Goal: Transaction & Acquisition: Download file/media

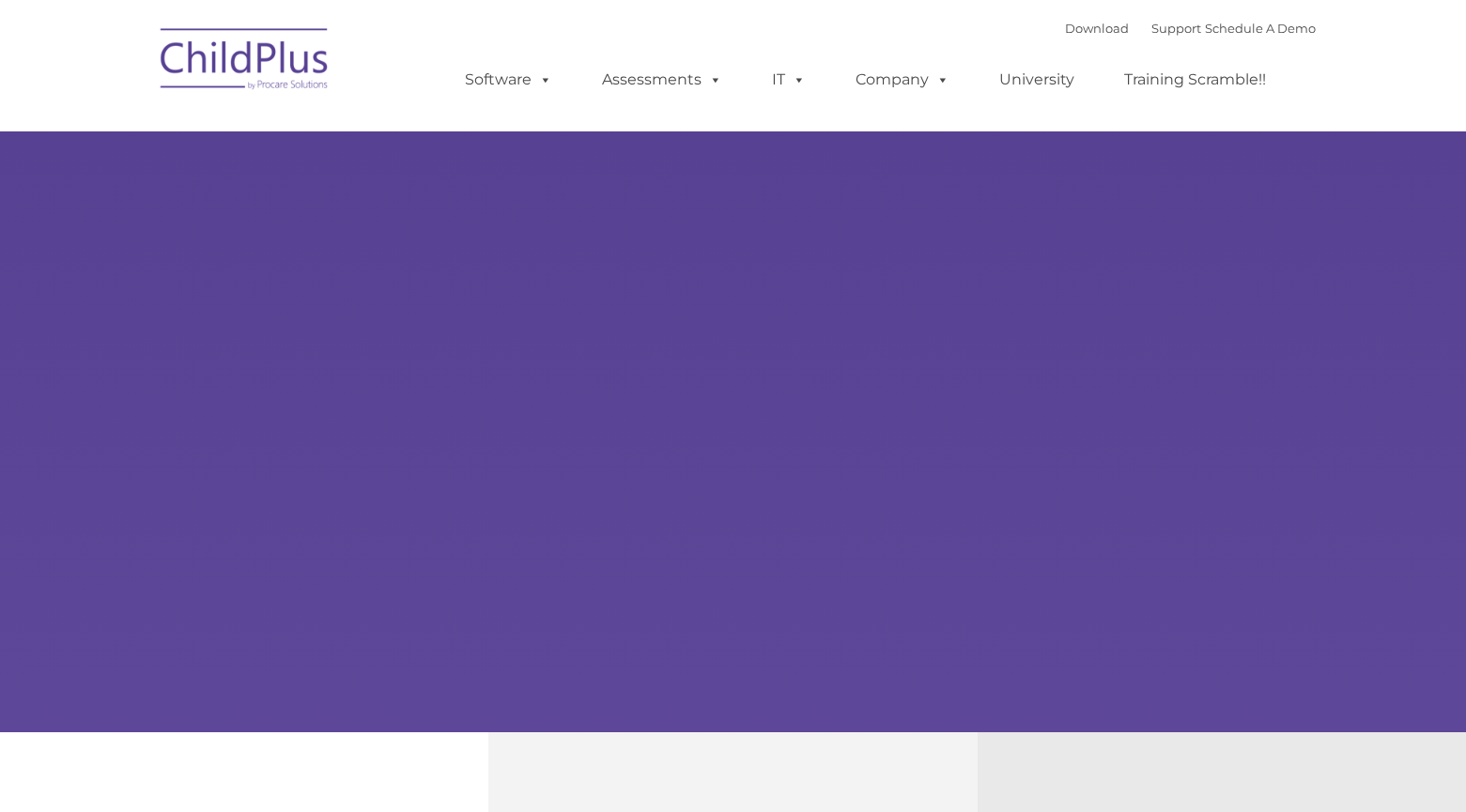
type input ""
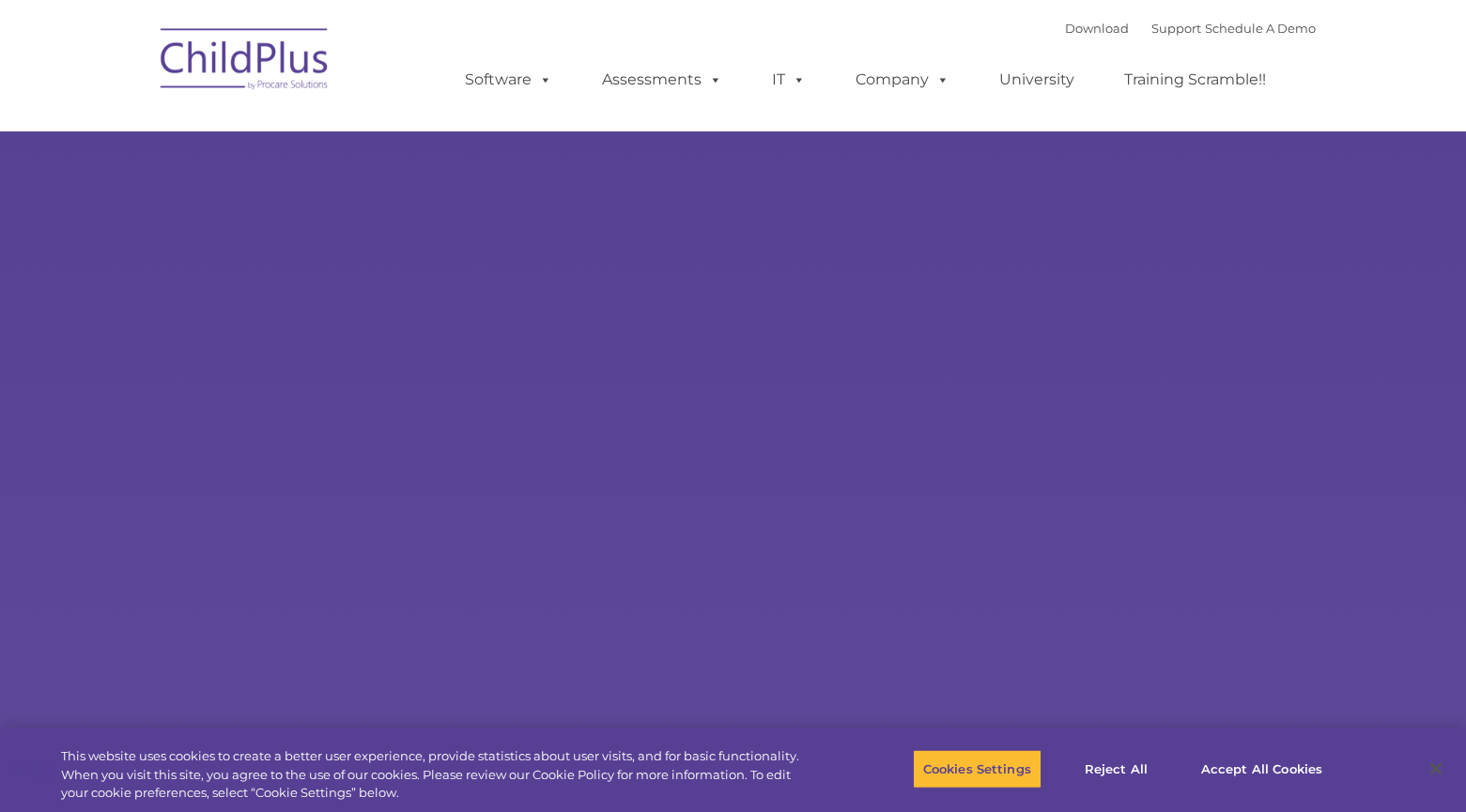
select select "MEDIUM"
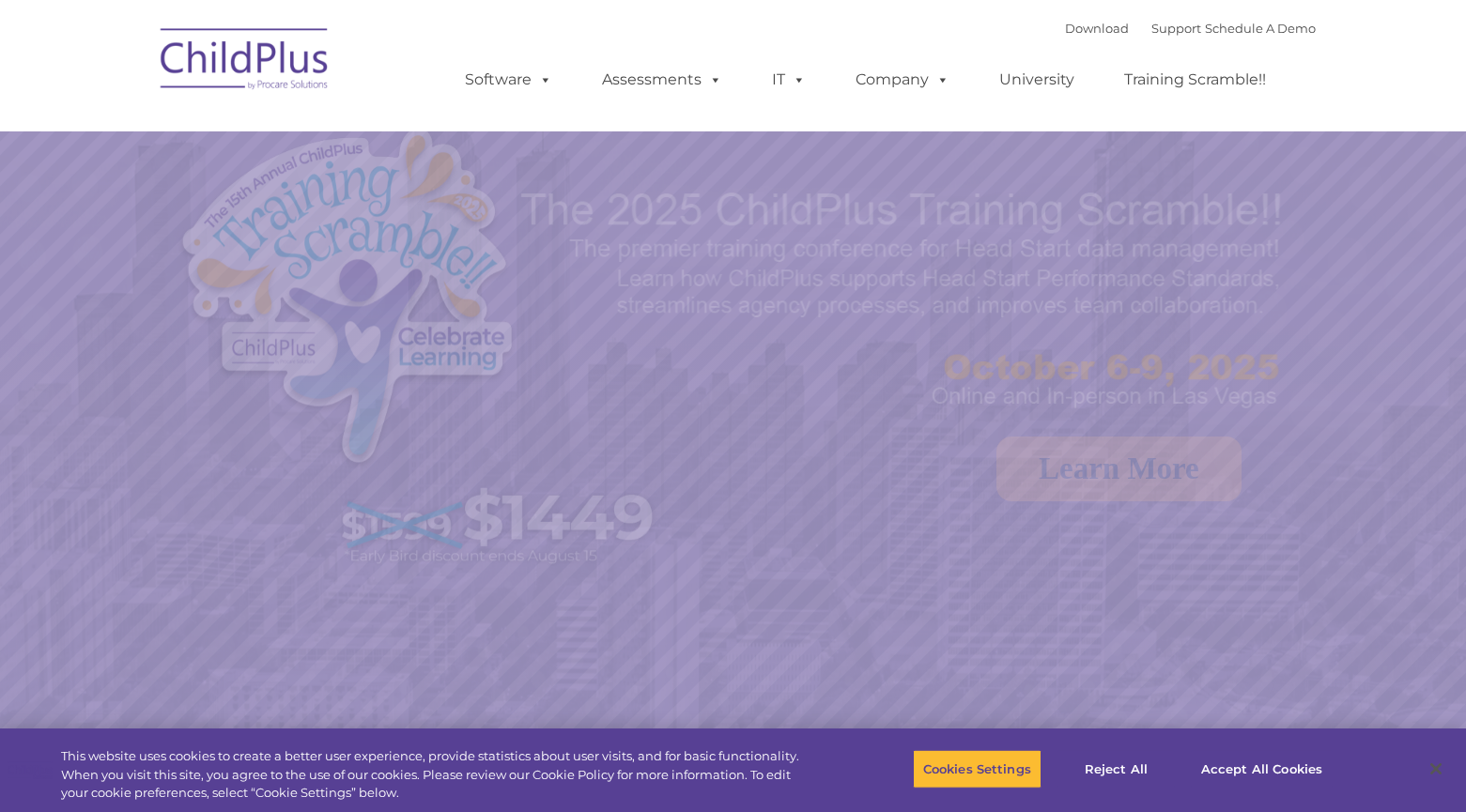
select select "MEDIUM"
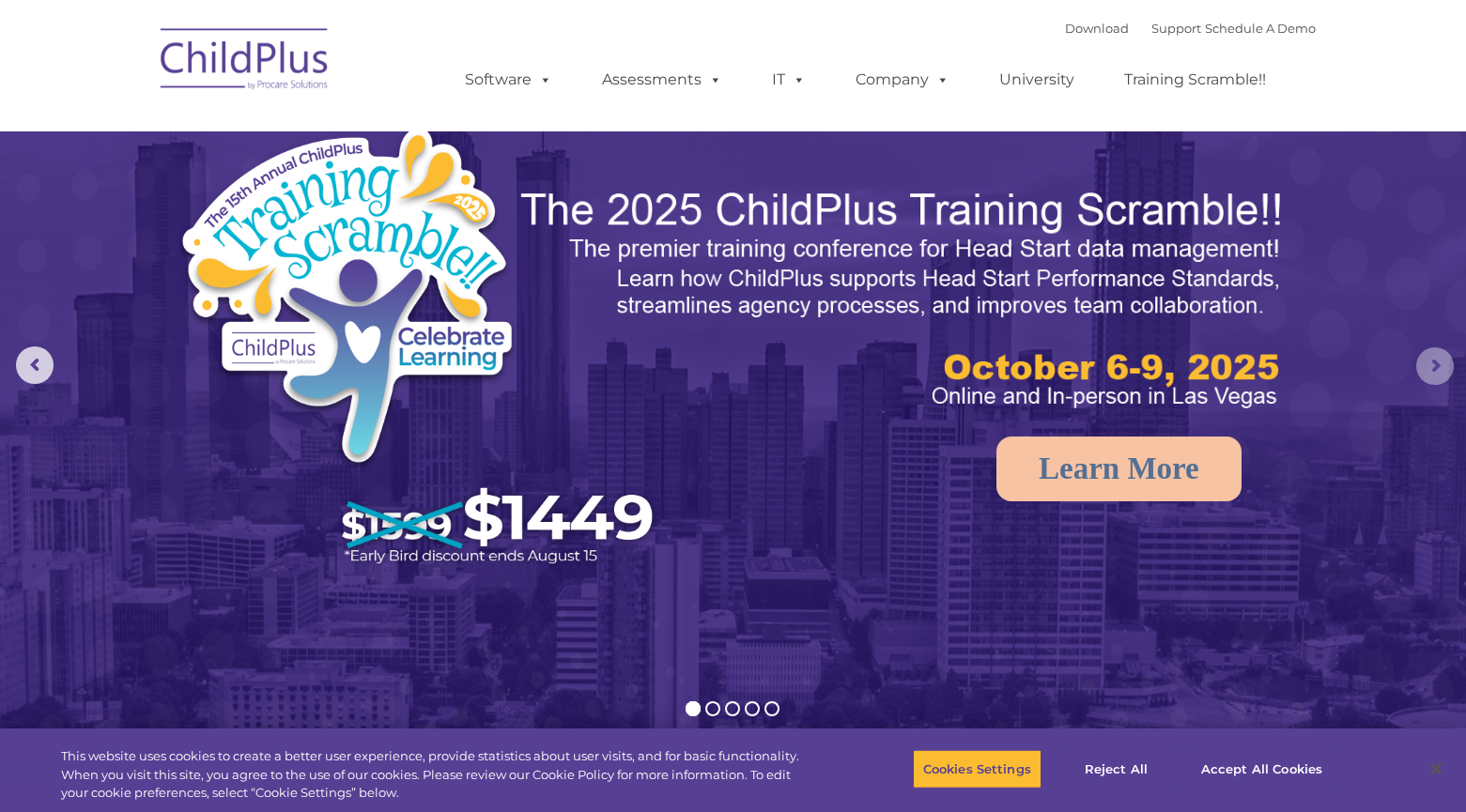
click at [1431, 362] on rs-arrow at bounding box center [1435, 366] width 38 height 38
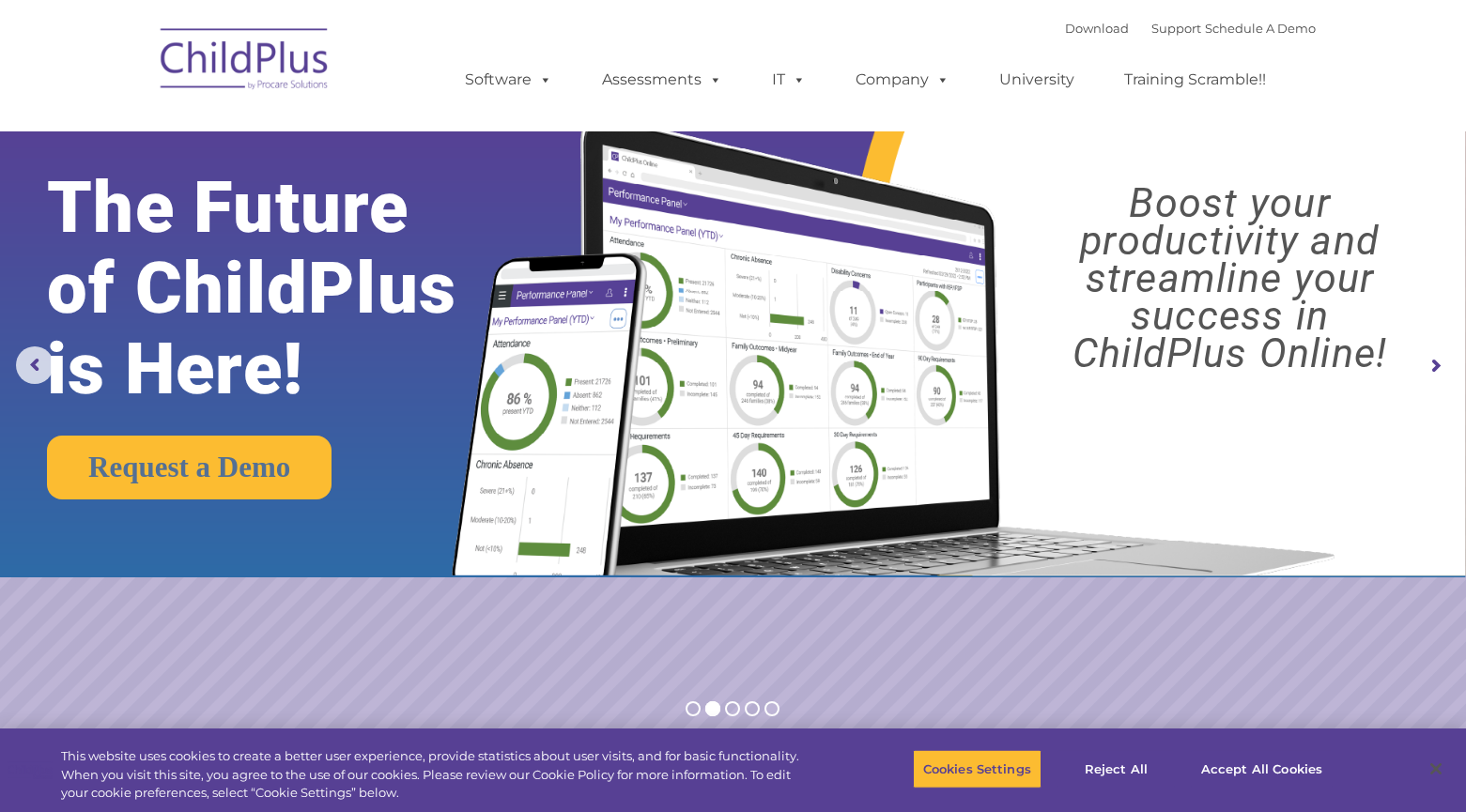
click at [1431, 362] on rs-arrow at bounding box center [1435, 366] width 38 height 38
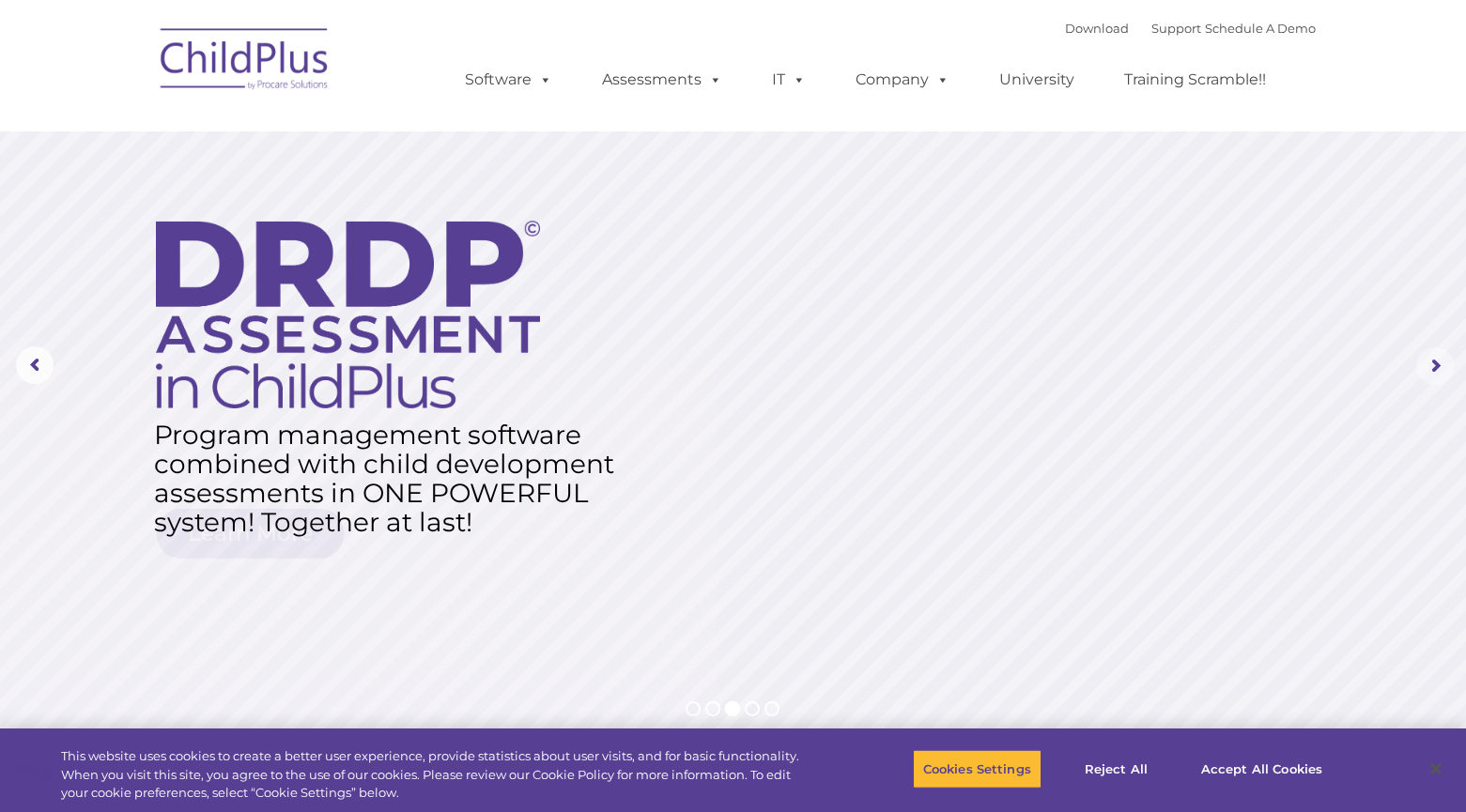
click at [1431, 362] on rs-arrow at bounding box center [1435, 366] width 38 height 38
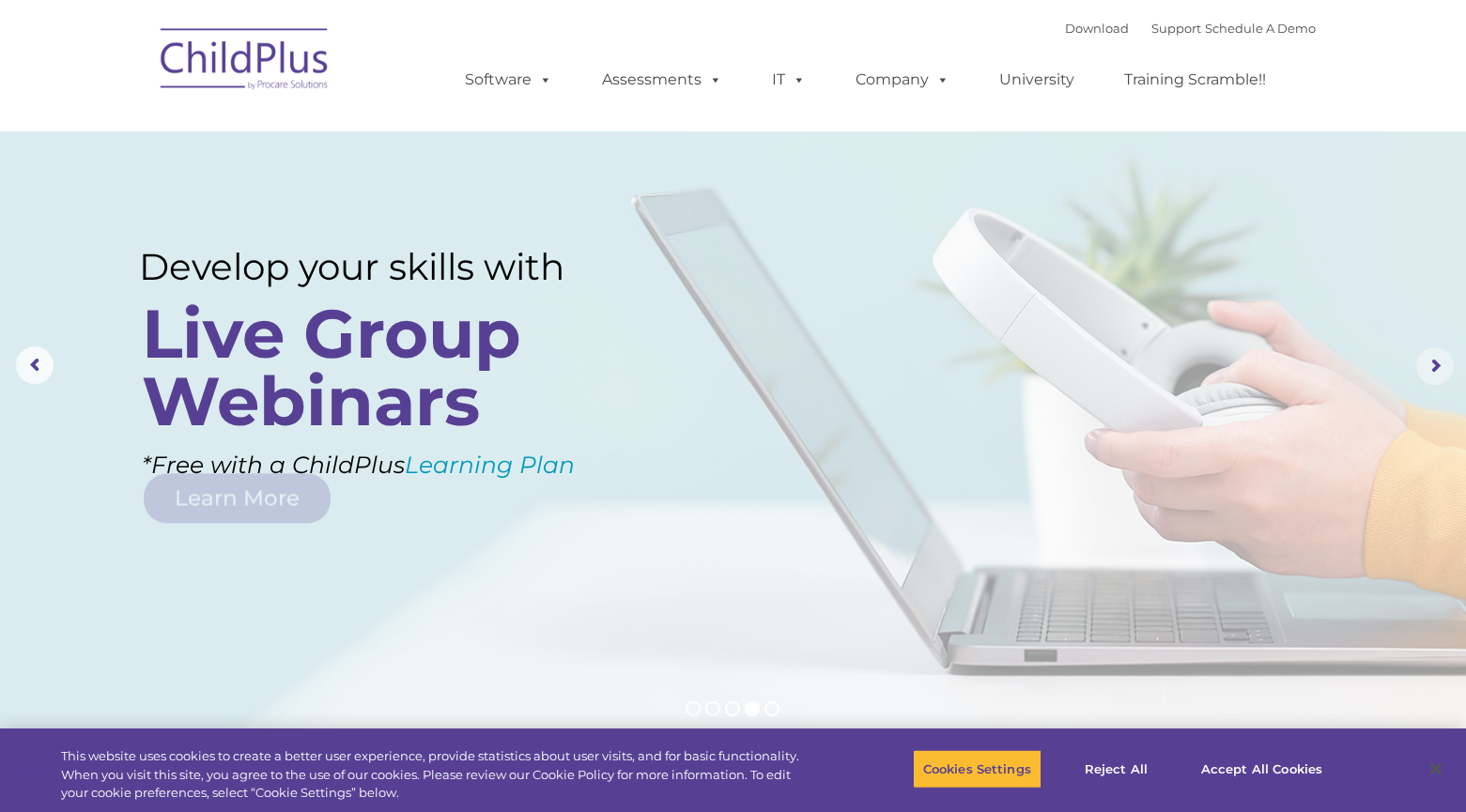
click at [1431, 362] on rs-arrow at bounding box center [1435, 366] width 38 height 38
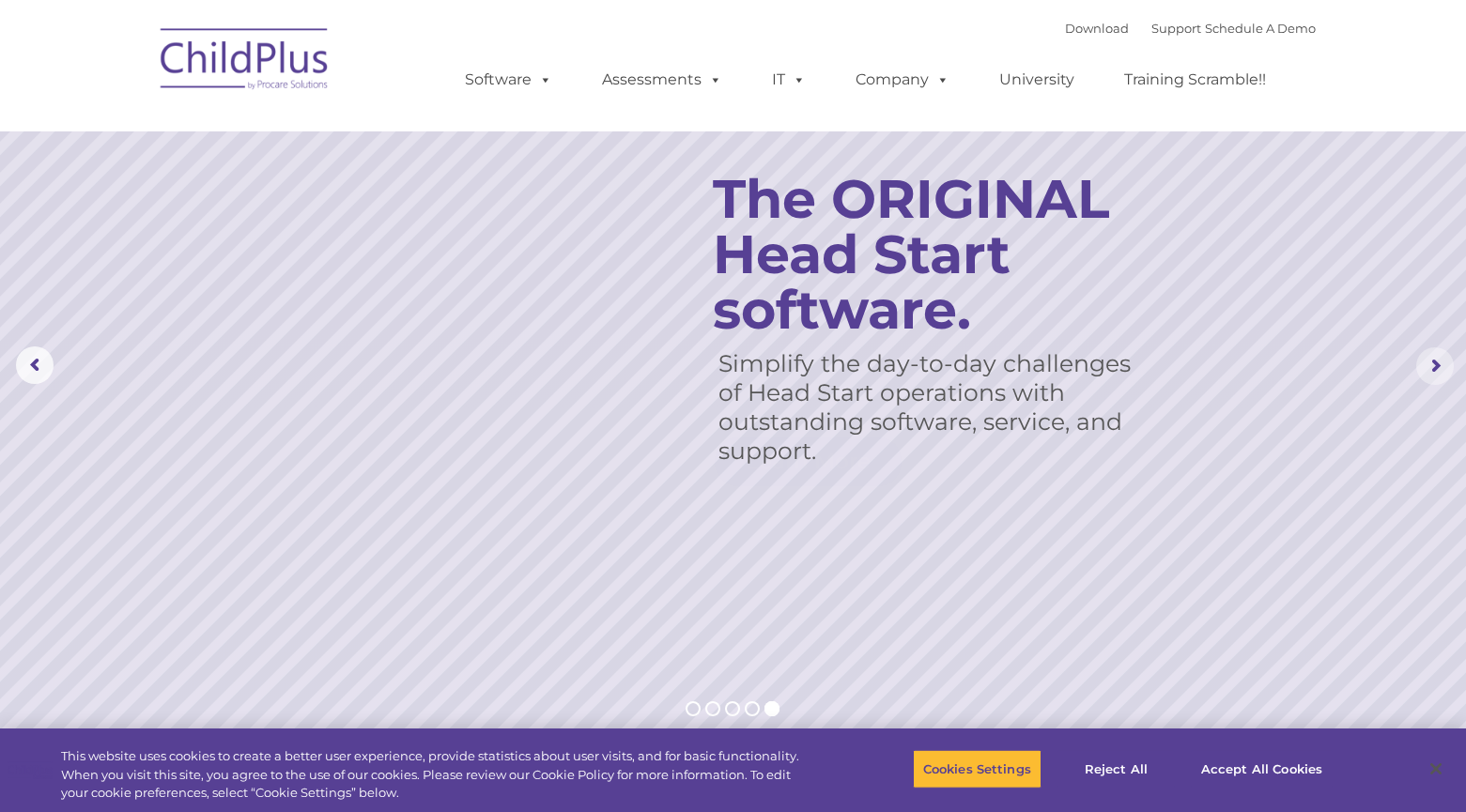
click at [1431, 362] on rs-arrow at bounding box center [1435, 366] width 38 height 38
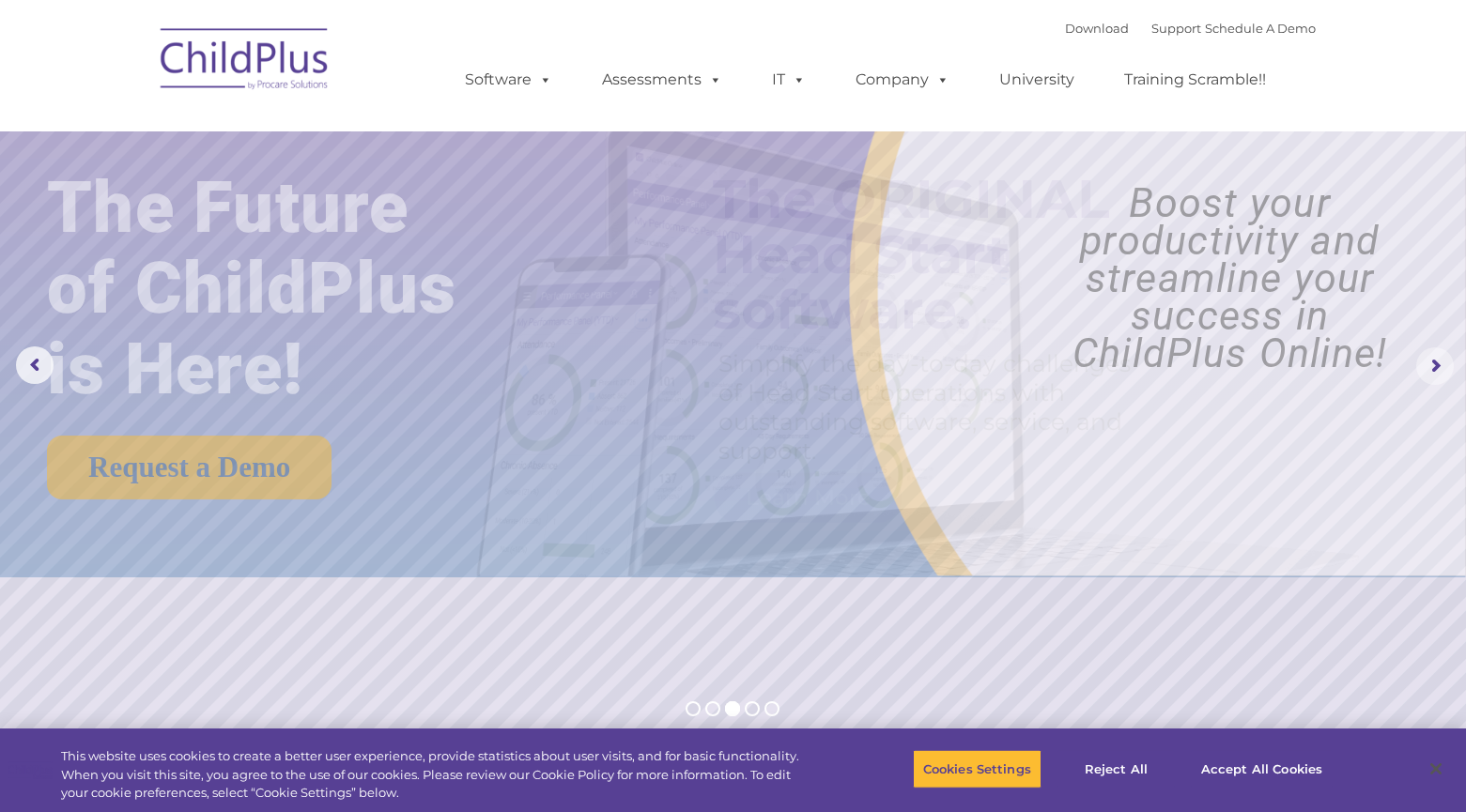
click at [1431, 362] on rs-arrow at bounding box center [1435, 366] width 38 height 38
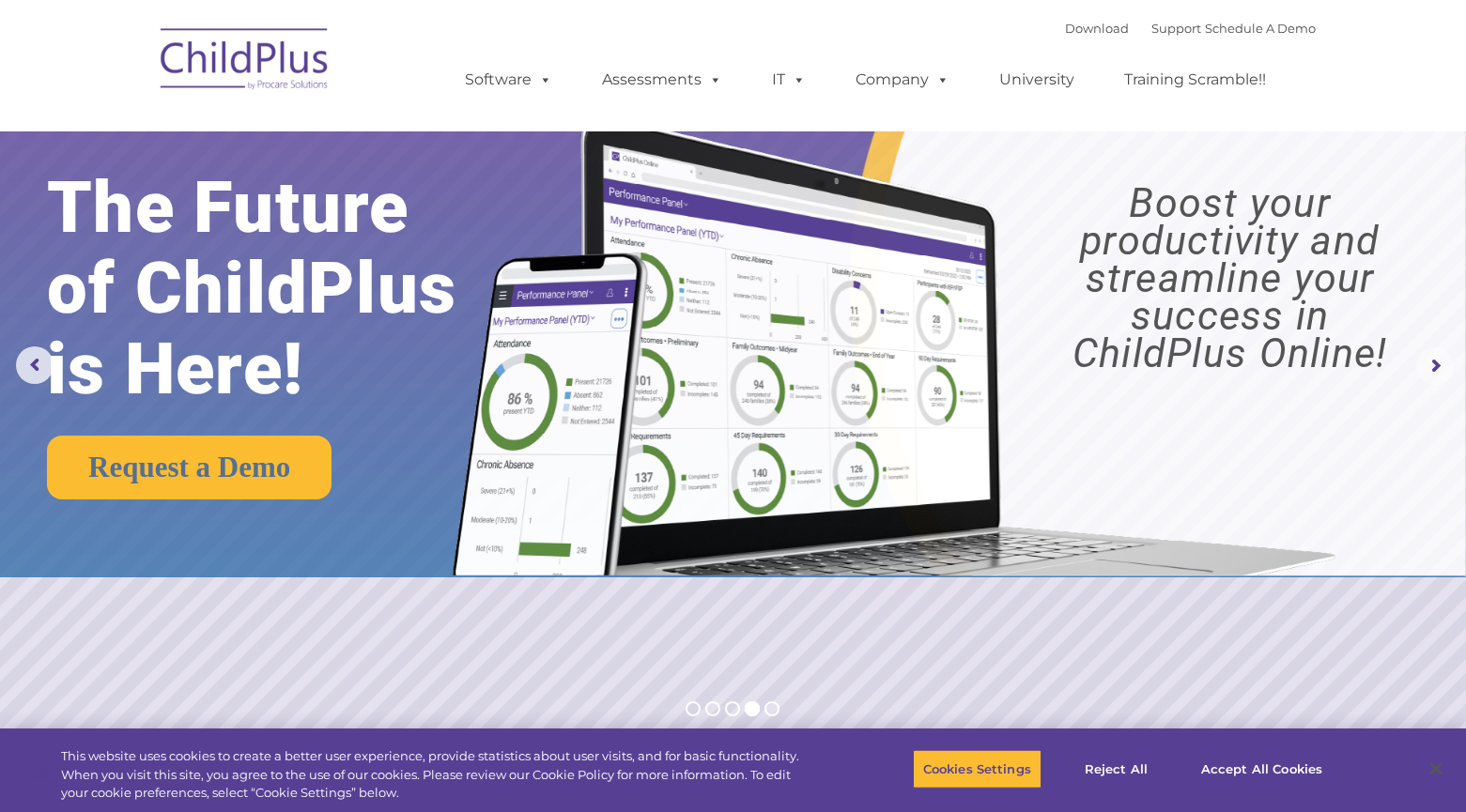
click at [1431, 362] on rs-arrow at bounding box center [1435, 366] width 38 height 38
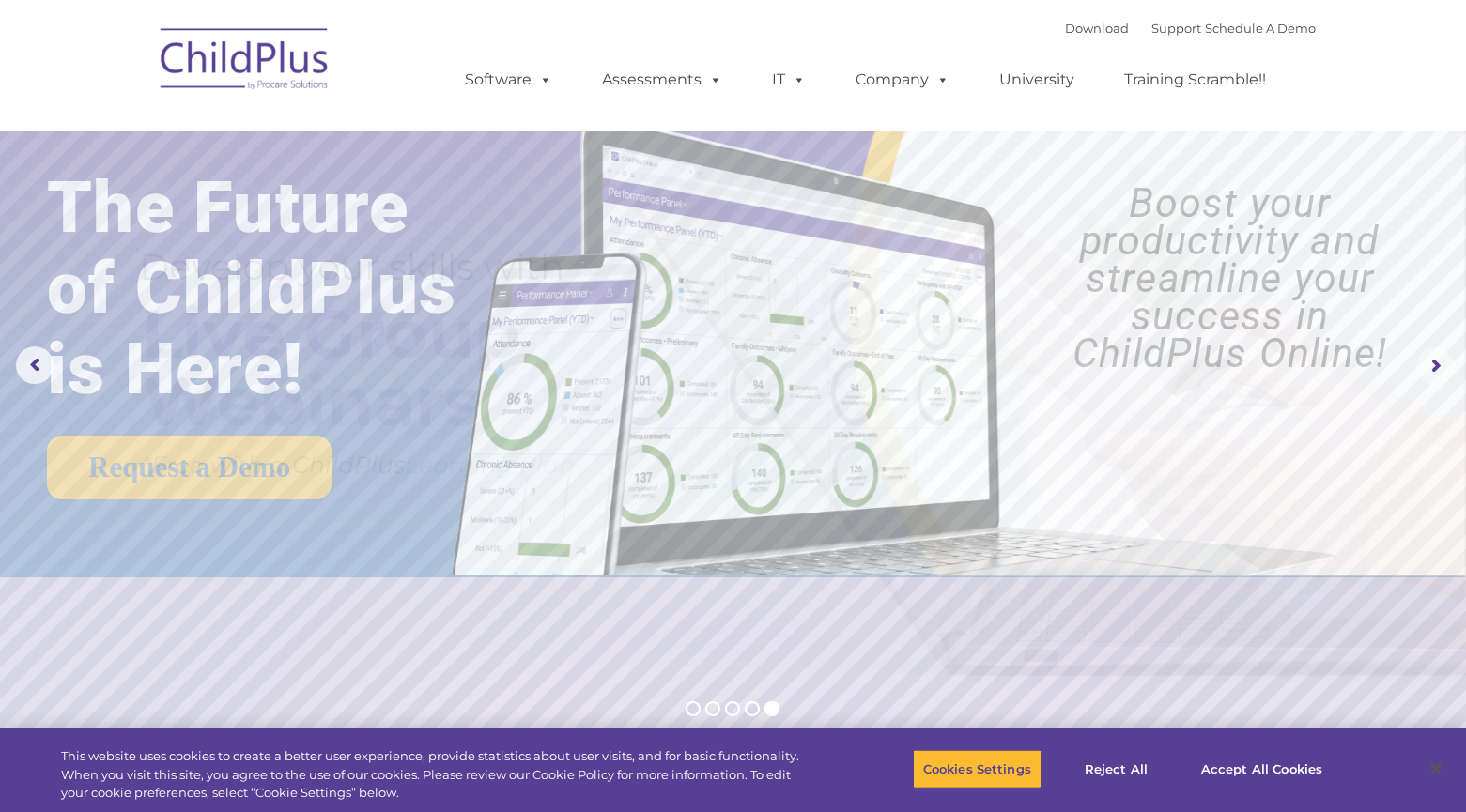
click at [1433, 362] on rs-arrow at bounding box center [1435, 366] width 38 height 38
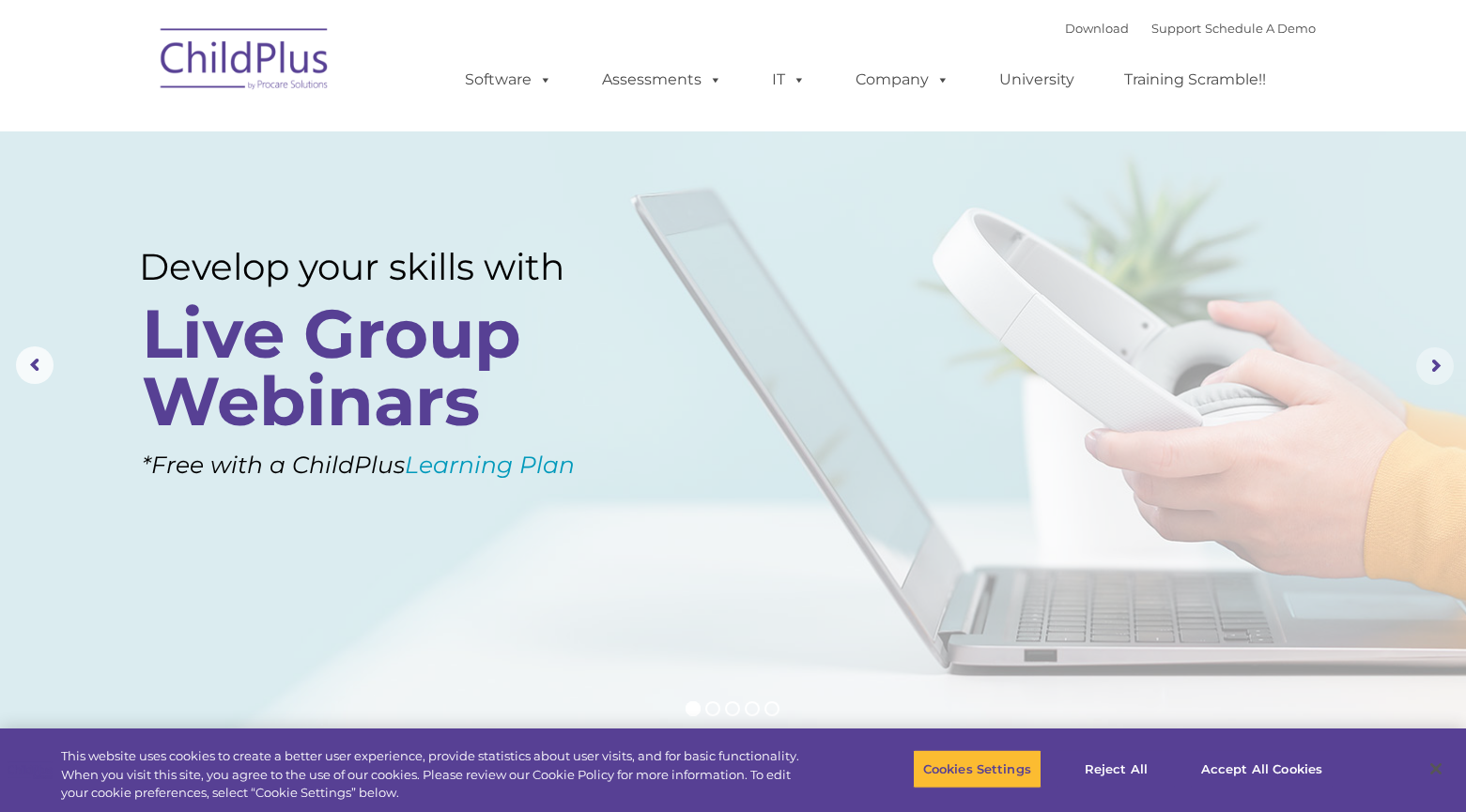
click at [1434, 362] on rs-arrow at bounding box center [1435, 366] width 38 height 38
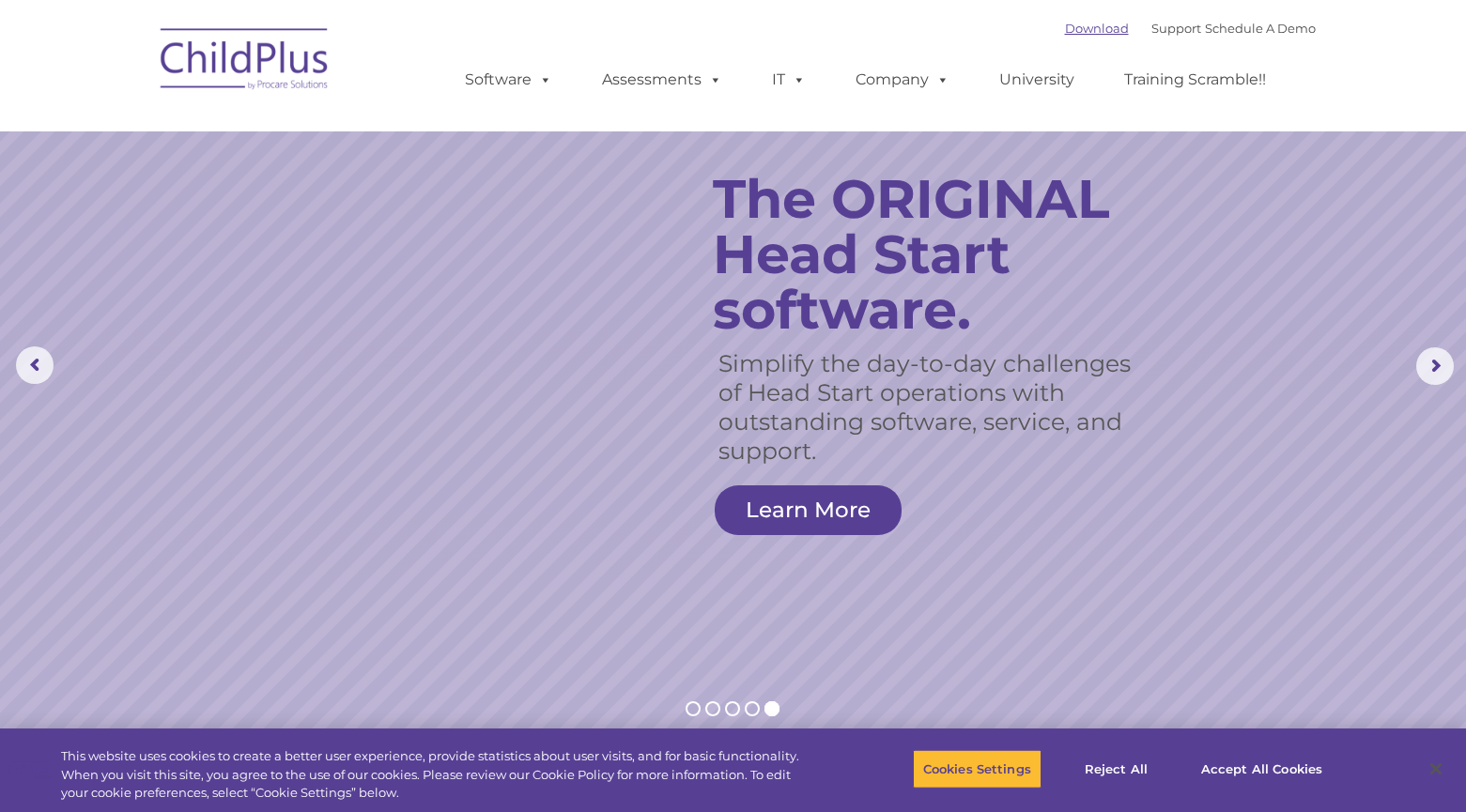
click at [1073, 25] on link "Download" at bounding box center [1097, 28] width 64 height 15
click at [1082, 25] on link "Download" at bounding box center [1097, 28] width 64 height 15
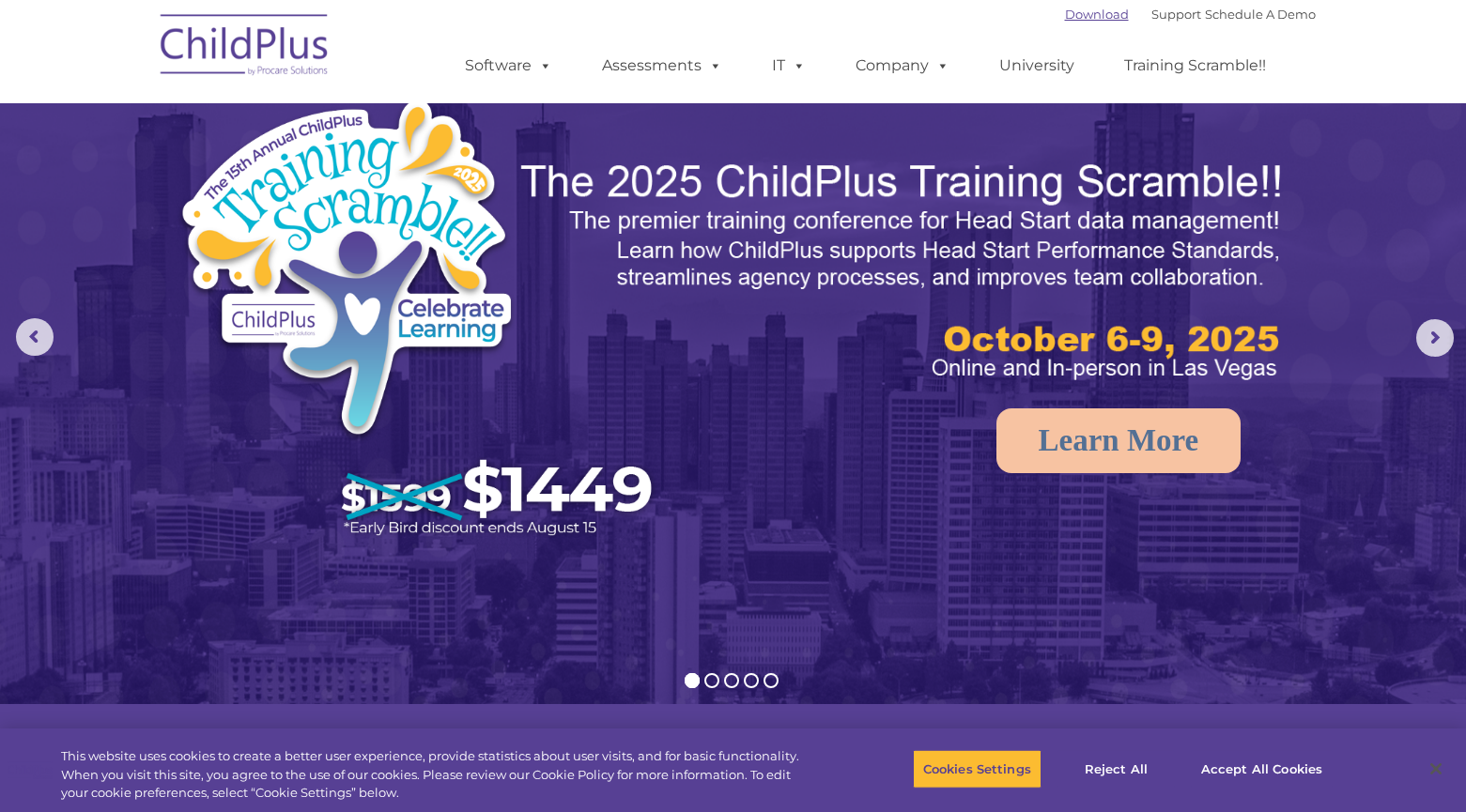
click at [1074, 13] on link "Download" at bounding box center [1097, 14] width 64 height 15
